Goal: Information Seeking & Learning: Learn about a topic

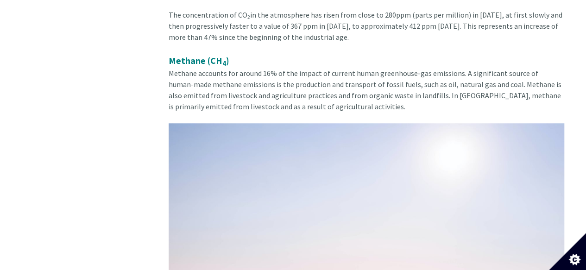
scroll to position [2084, 0]
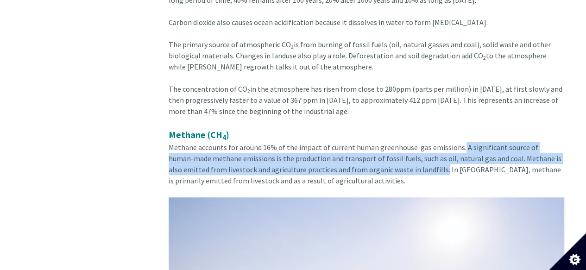
drag, startPoint x: 456, startPoint y: 125, endPoint x: 425, endPoint y: 148, distance: 37.8
click at [425, 148] on span "Methane accounts for around 16% of the impact of current human greenhouse-gas e…" at bounding box center [365, 164] width 393 height 43
copy span "A significant source of human-made methane emissions is the production and tran…"
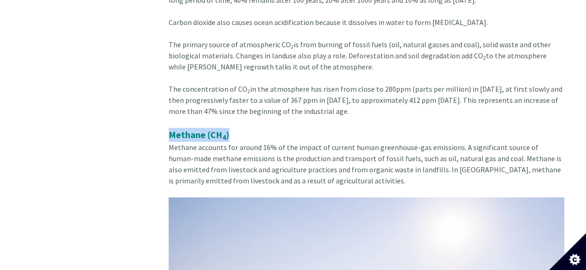
drag, startPoint x: 168, startPoint y: 115, endPoint x: 230, endPoint y: 120, distance: 62.3
copy strong "Methane (CH 4 )"
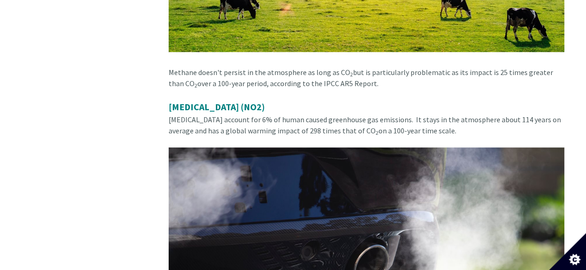
scroll to position [2500, 0]
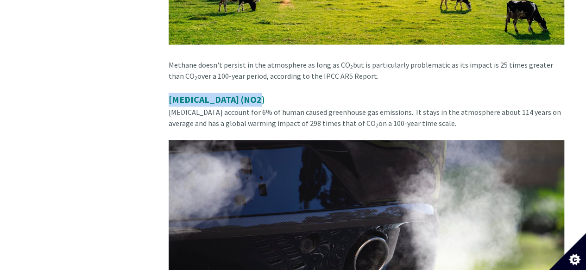
drag, startPoint x: 168, startPoint y: 82, endPoint x: 258, endPoint y: 80, distance: 90.8
copy span "[MEDICAL_DATA] (NO2)"
drag, startPoint x: 397, startPoint y: 91, endPoint x: 431, endPoint y: 102, distance: 35.0
click at [431, 102] on div "[MEDICAL_DATA] (NO2) [MEDICAL_DATA] account for 6% of human caused greenhouse g…" at bounding box center [366, 267] width 395 height 348
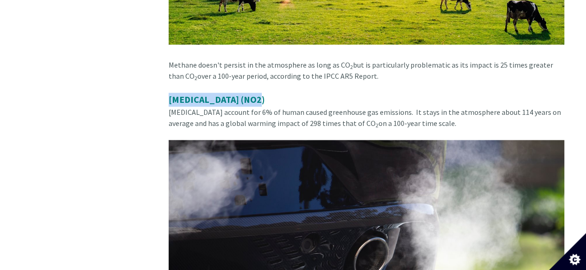
copy span "It stays in the atmosphere about 114 years on average and has a global warming …"
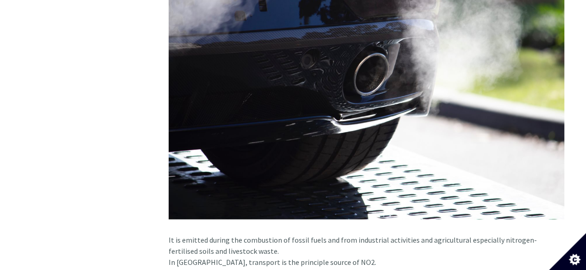
scroll to position [2778, 0]
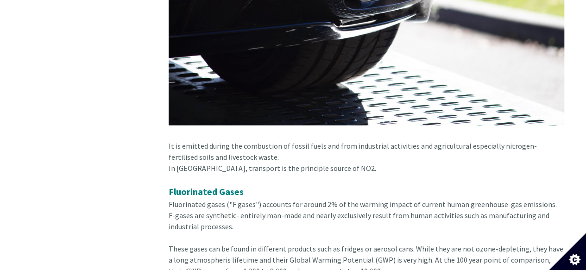
drag, startPoint x: 239, startPoint y: 135, endPoint x: 166, endPoint y: 126, distance: 73.6
copy div "It is emitted during the combustion of fossil fuels and from industrial activit…"
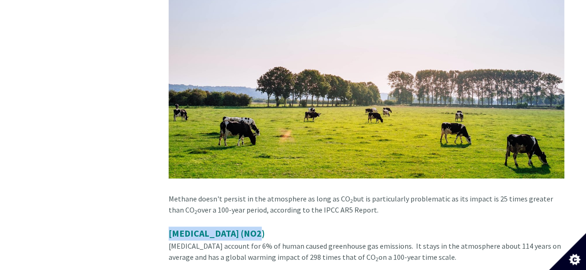
scroll to position [2454, 0]
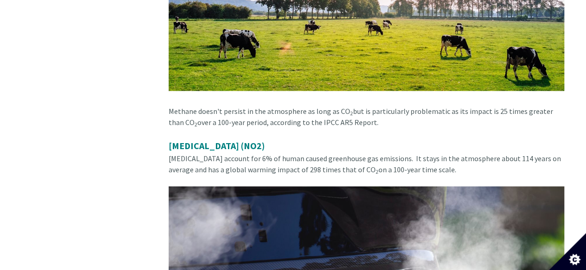
click at [449, 106] on div "Methane doesn't persist in the atmosphere as long as CO 2 but is particularly p…" at bounding box center [366, 122] width 395 height 33
drag, startPoint x: 489, startPoint y: 90, endPoint x: 182, endPoint y: 98, distance: 307.5
click at [182, 106] on div "Methane doesn't persist in the atmosphere as long as CO 2 but is particularly p…" at bounding box center [366, 122] width 395 height 33
copy div "25 times greater than CO 2"
click at [320, 116] on div "Methane doesn't persist in the atmosphere as long as CO 2 but is particularly p…" at bounding box center [366, 122] width 395 height 33
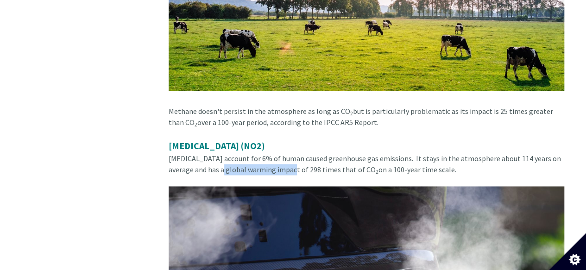
drag, startPoint x: 200, startPoint y: 148, endPoint x: 270, endPoint y: 150, distance: 70.4
click at [270, 154] on span "[MEDICAL_DATA] account for 6% of human caused greenhouse gas emissions. It stay…" at bounding box center [365, 164] width 392 height 20
copy span "global warming impact"
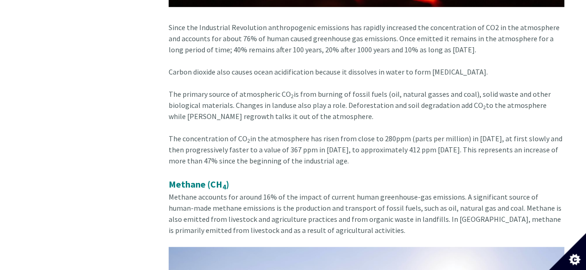
scroll to position [1945, 0]
